Goal: Transaction & Acquisition: Purchase product/service

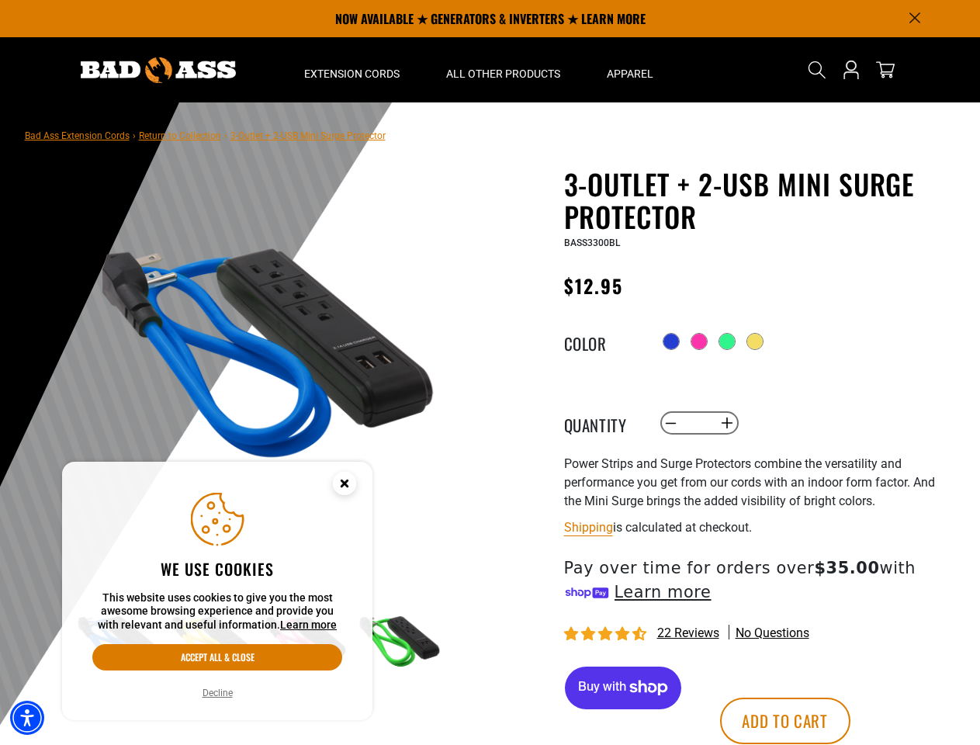
click at [490, 372] on div "3-Outlet + 2-USB Mini Surge Protector 3-Outlet + 2-USB Mini Surge Protector BAS…" at bounding box center [722, 491] width 465 height 646
click at [27, 718] on img "Accessibility Menu" at bounding box center [27, 718] width 34 height 34
